Goal: Navigation & Orientation: Find specific page/section

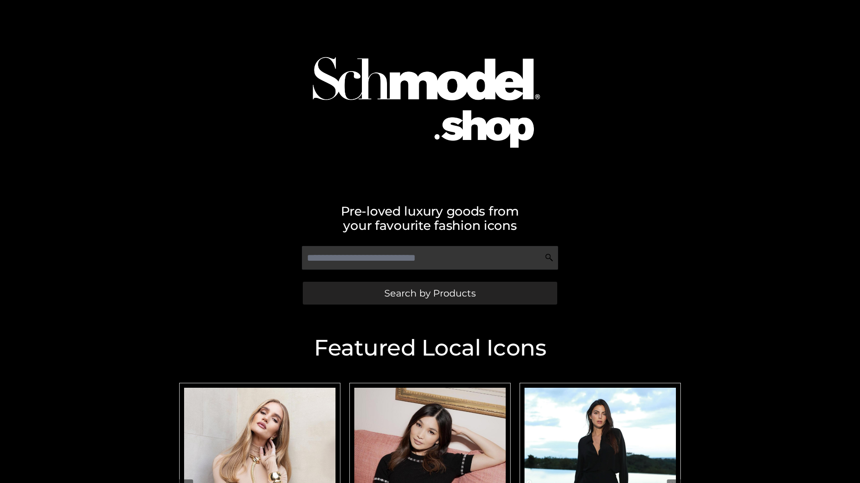
click at [429, 293] on span "Search by Products" at bounding box center [429, 293] width 91 height 9
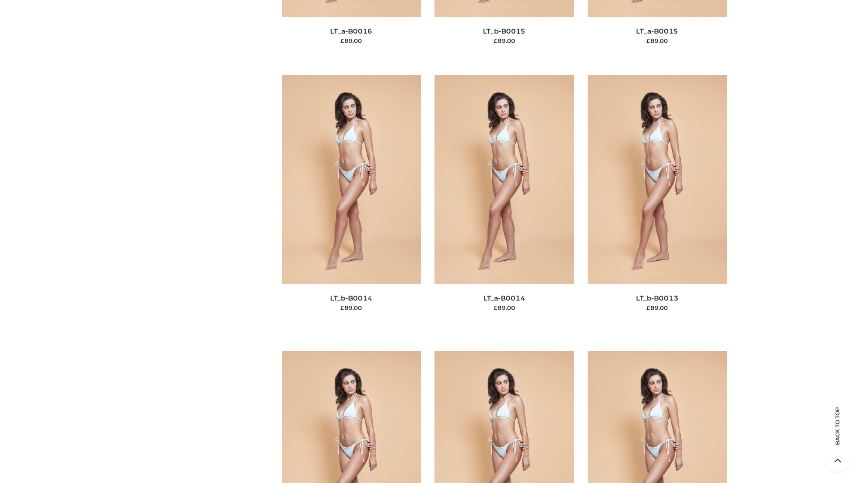
scroll to position [3184, 0]
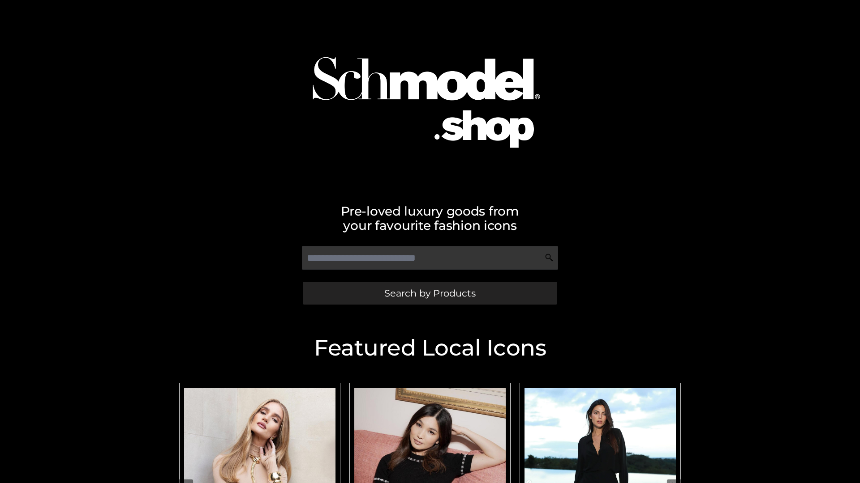
click at [429, 293] on span "Search by Products" at bounding box center [429, 293] width 91 height 9
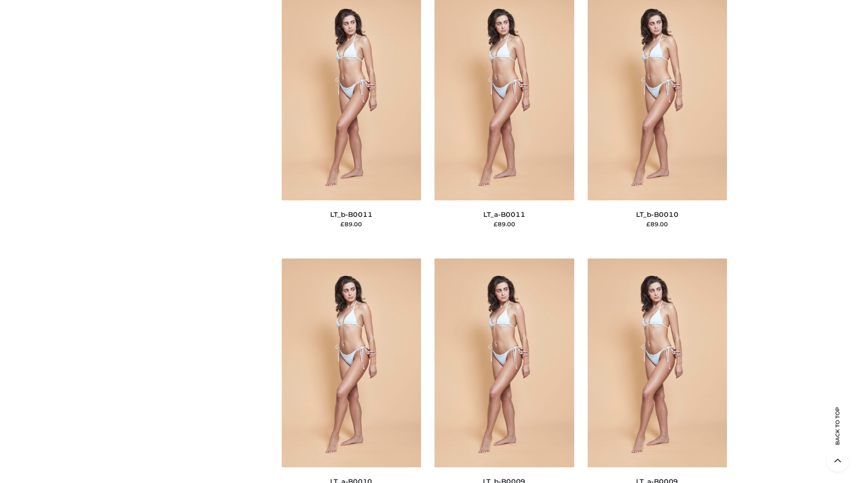
scroll to position [4021, 0]
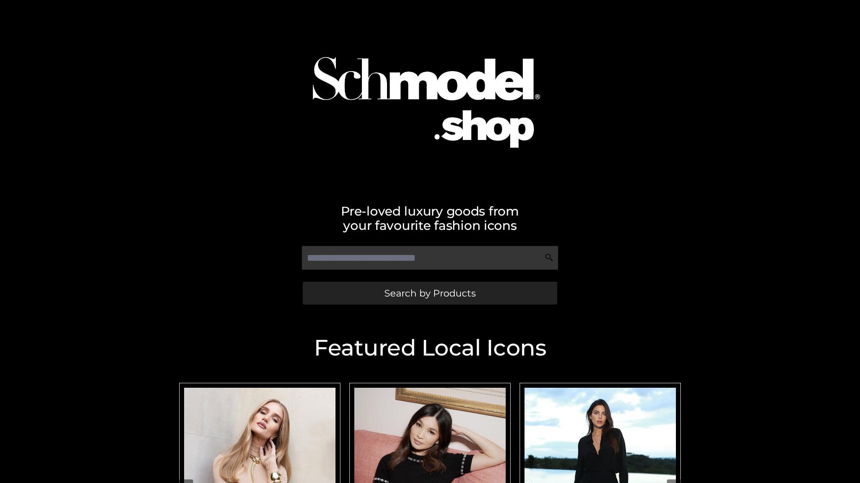
click at [429, 293] on span "Search by Products" at bounding box center [429, 293] width 91 height 9
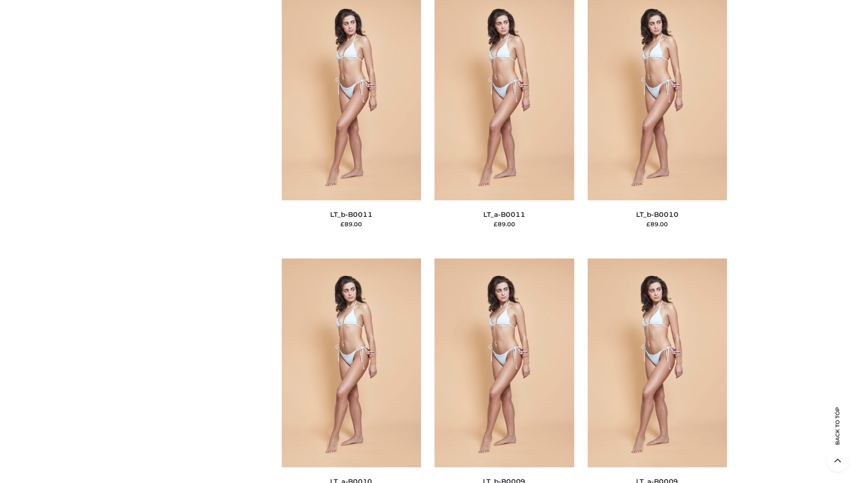
scroll to position [4021, 0]
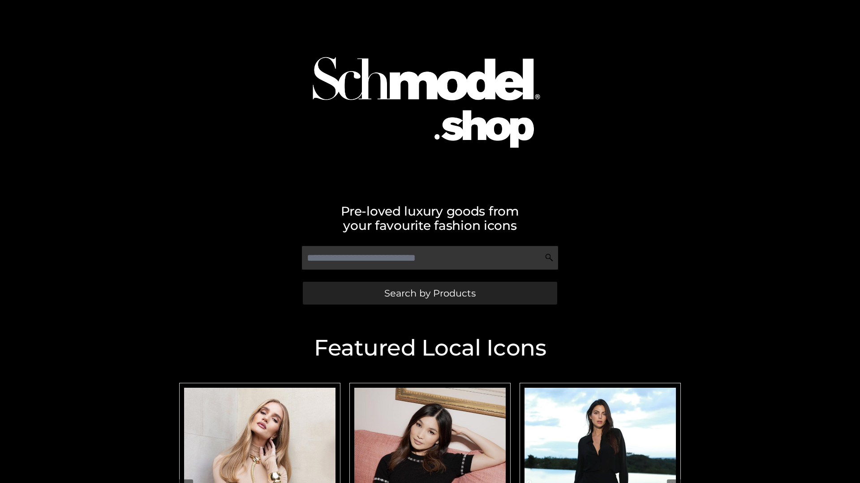
click at [429, 293] on span "Search by Products" at bounding box center [429, 293] width 91 height 9
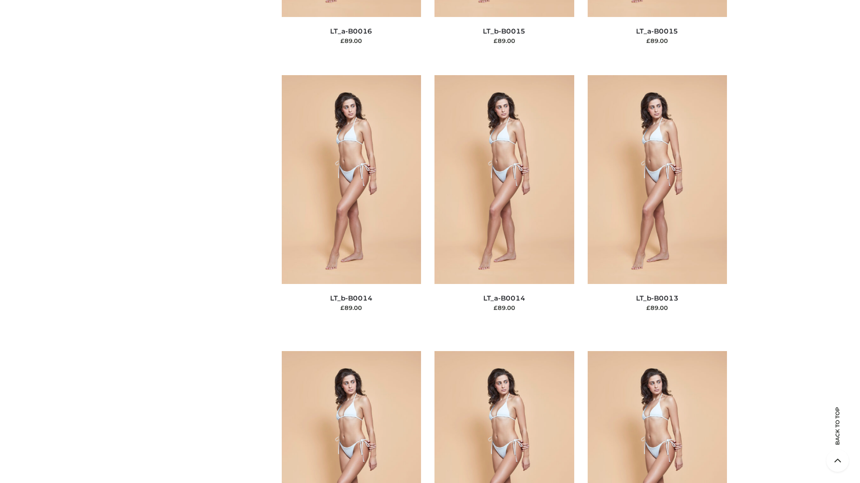
scroll to position [3184, 0]
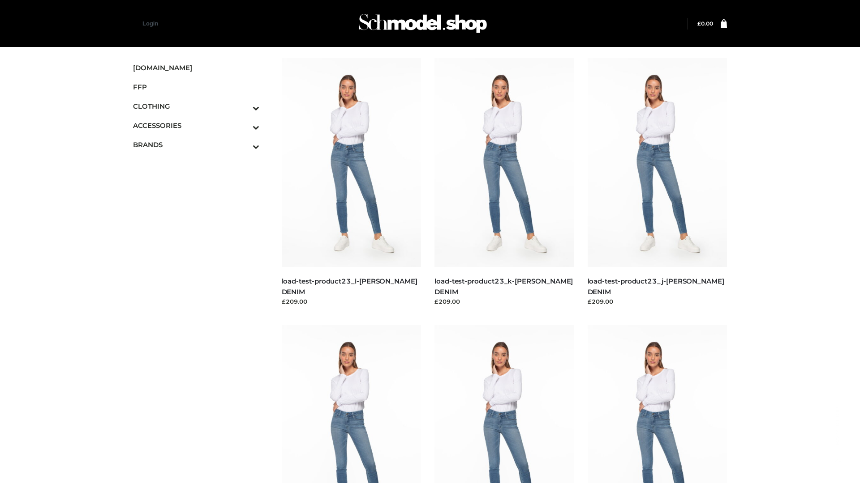
scroll to position [785, 0]
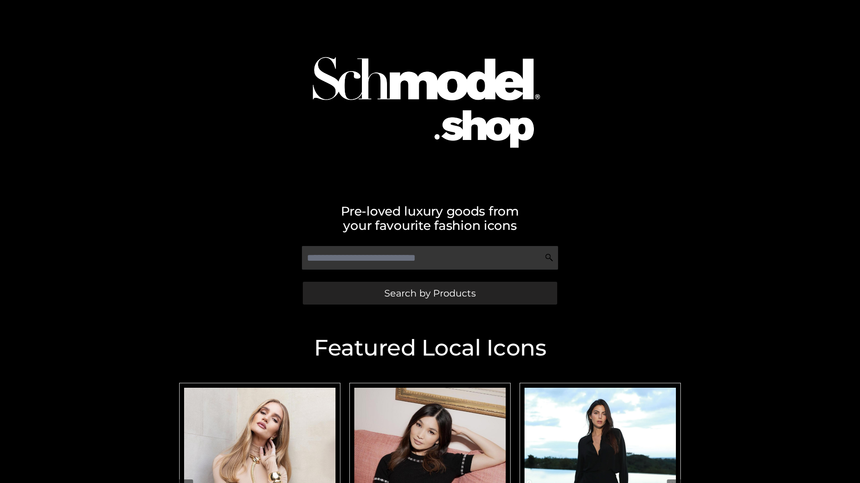
click at [429, 293] on span "Search by Products" at bounding box center [429, 293] width 91 height 9
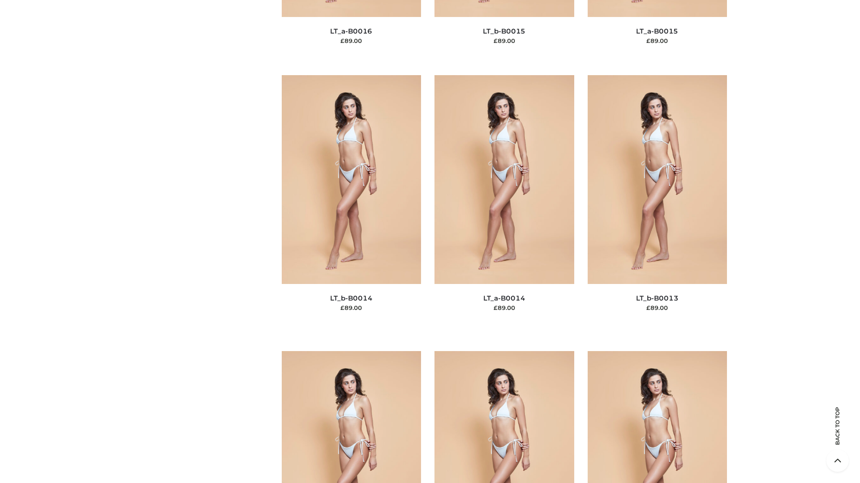
scroll to position [3184, 0]
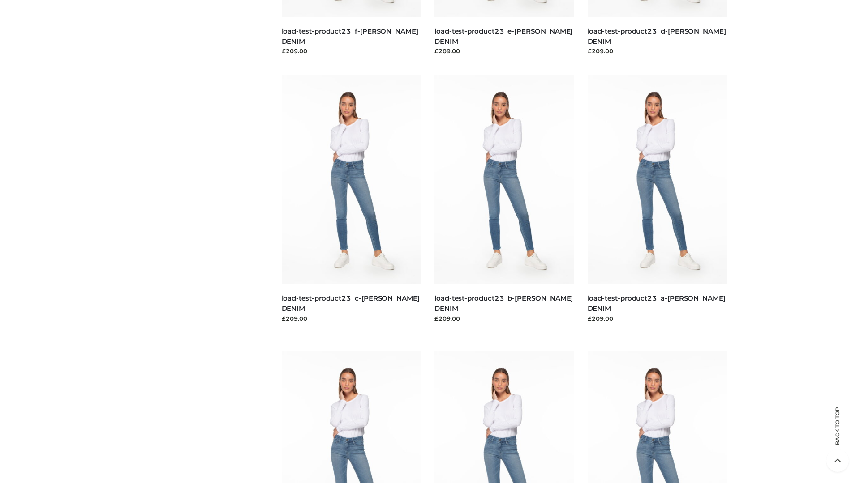
scroll to position [785, 0]
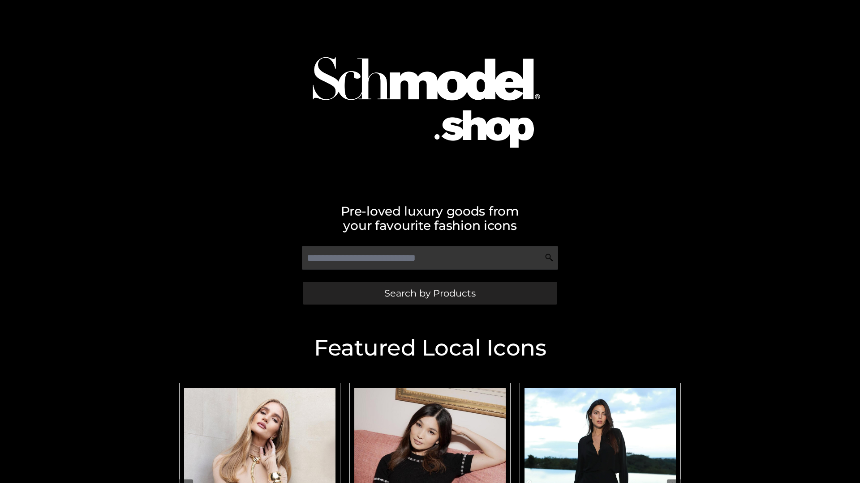
click at [429, 293] on span "Search by Products" at bounding box center [429, 293] width 91 height 9
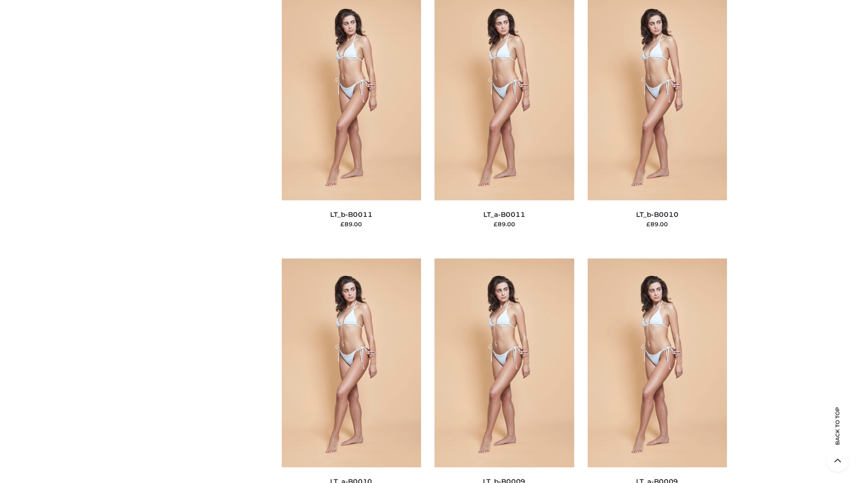
scroll to position [4021, 0]
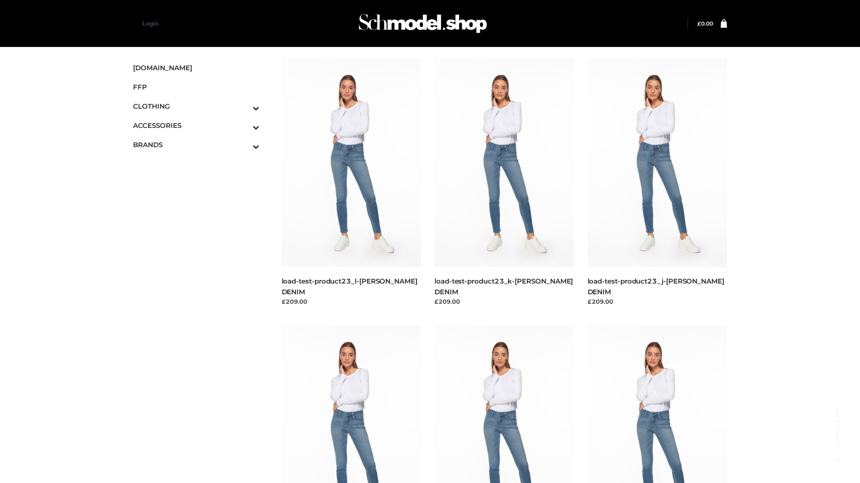
scroll to position [785, 0]
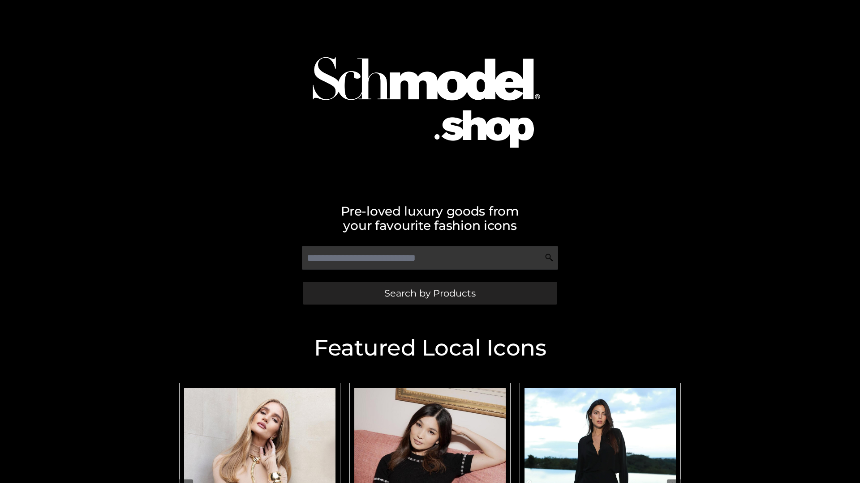
click at [429, 293] on span "Search by Products" at bounding box center [429, 293] width 91 height 9
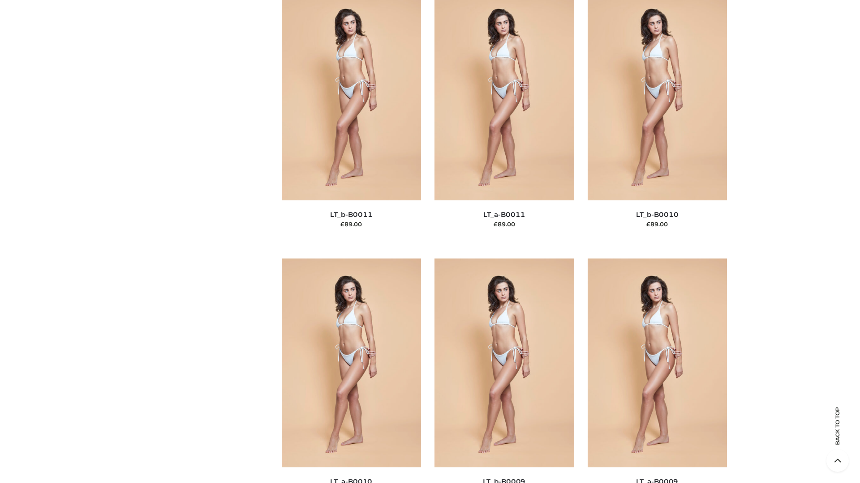
scroll to position [4021, 0]
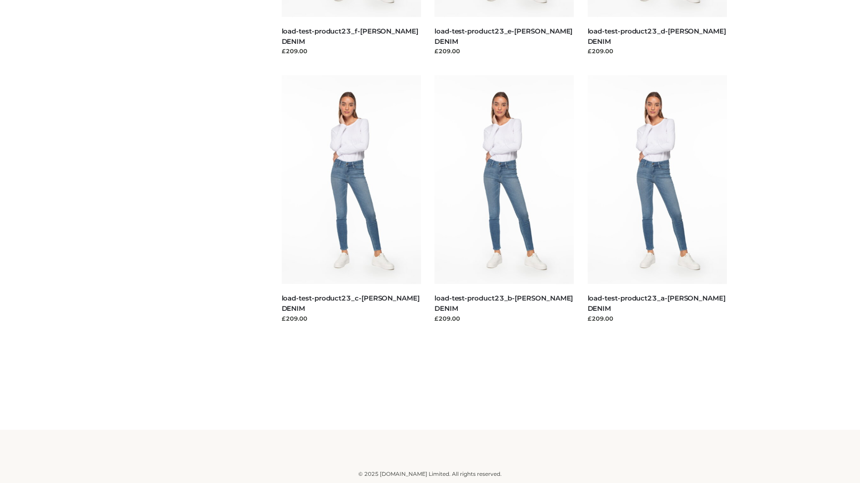
scroll to position [785, 0]
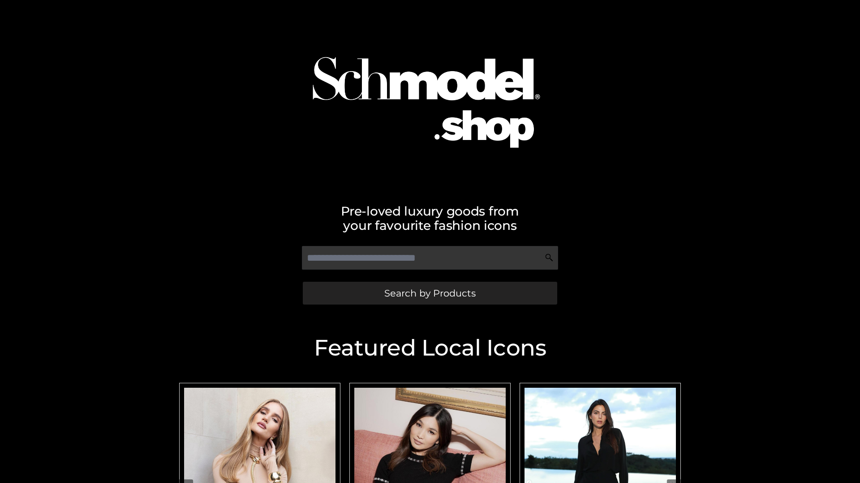
click at [429, 293] on span "Search by Products" at bounding box center [429, 293] width 91 height 9
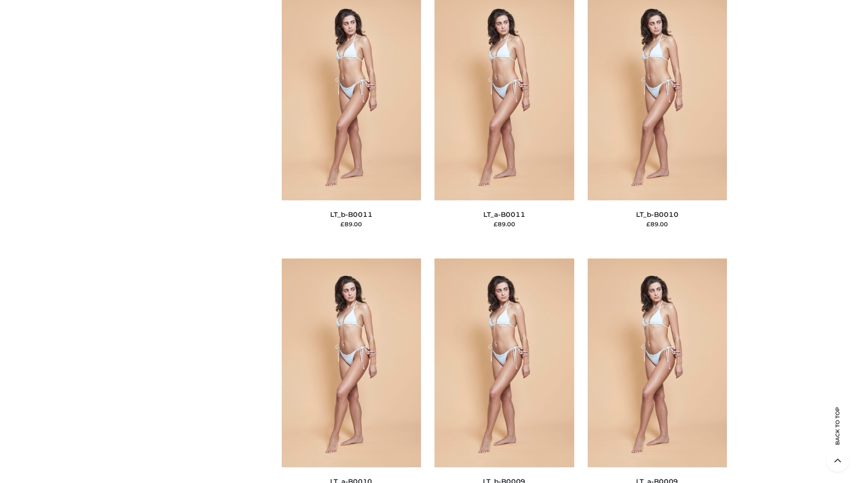
scroll to position [4021, 0]
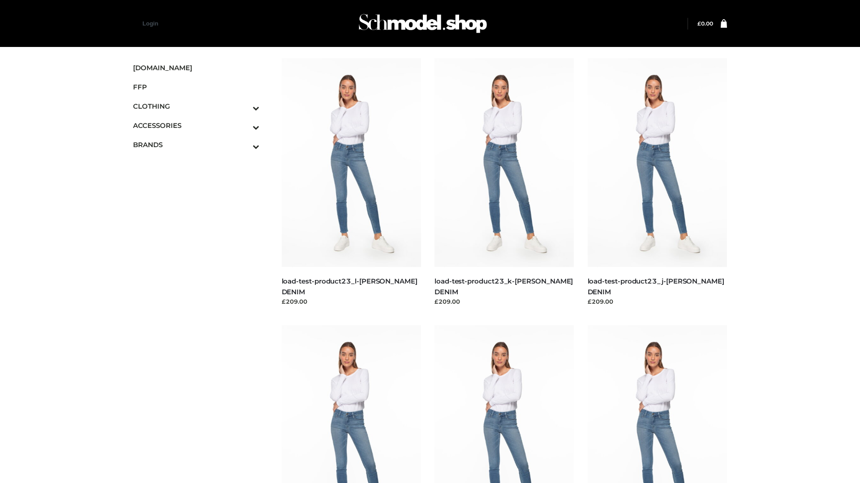
scroll to position [785, 0]
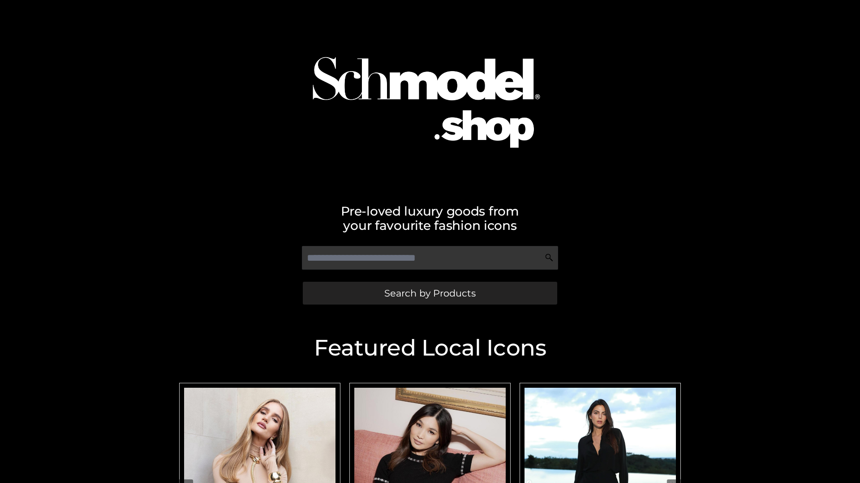
click at [429, 293] on span "Search by Products" at bounding box center [429, 293] width 91 height 9
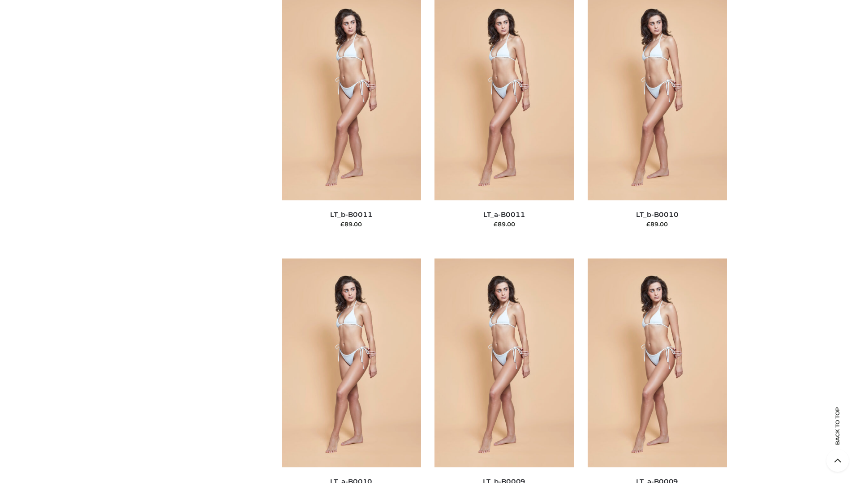
scroll to position [4021, 0]
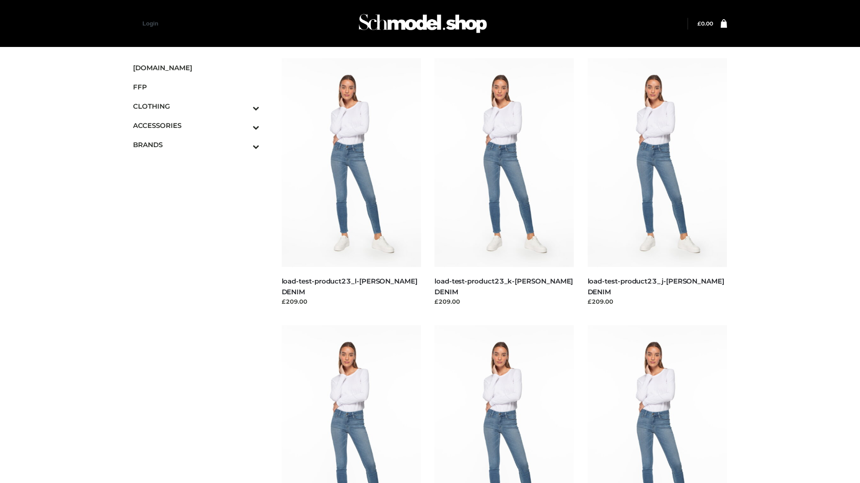
scroll to position [785, 0]
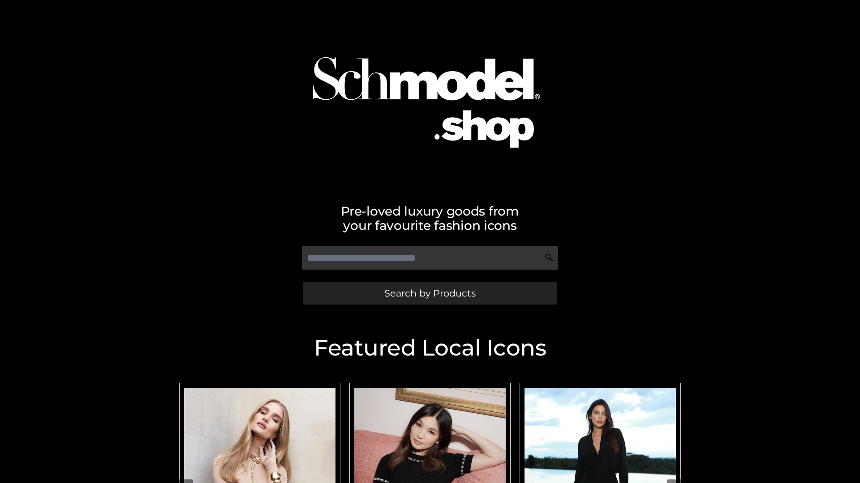
click at [429, 293] on span "Search by Products" at bounding box center [429, 293] width 91 height 9
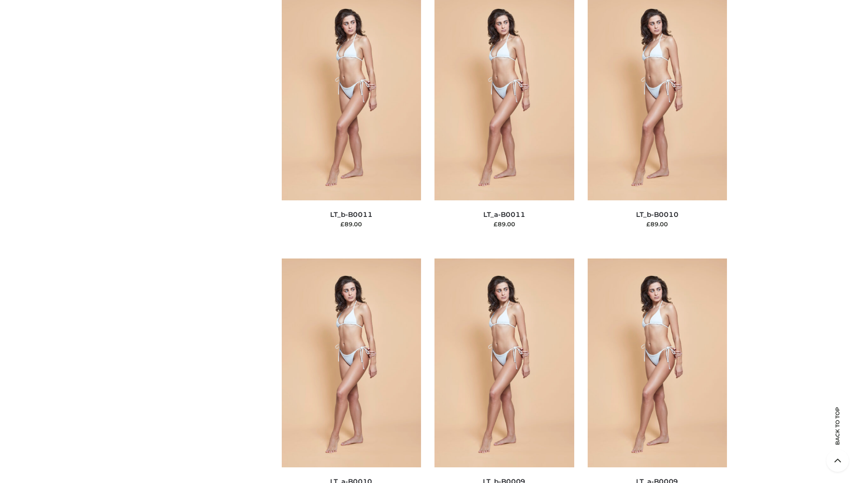
scroll to position [4021, 0]
